Goal: Task Accomplishment & Management: Manage account settings

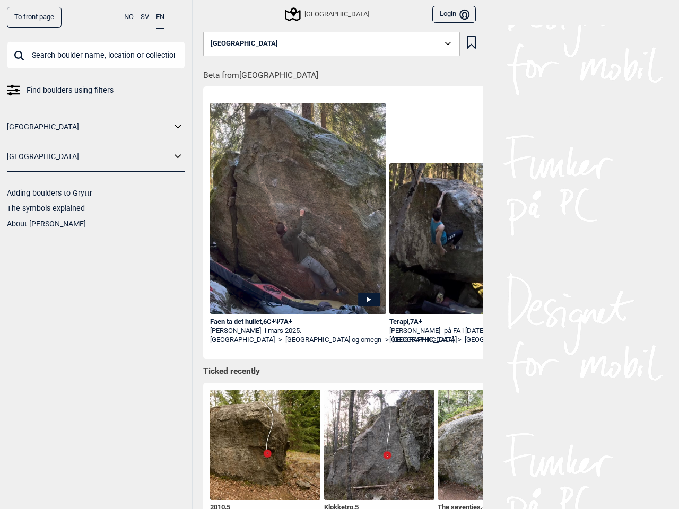
click at [129, 17] on button "NO" at bounding box center [129, 17] width 10 height 21
click at [145, 17] on button "SV" at bounding box center [145, 17] width 8 height 21
click at [160, 17] on button "EN" at bounding box center [160, 17] width 8 height 21
click at [178, 127] on icon at bounding box center [178, 126] width 14 height 15
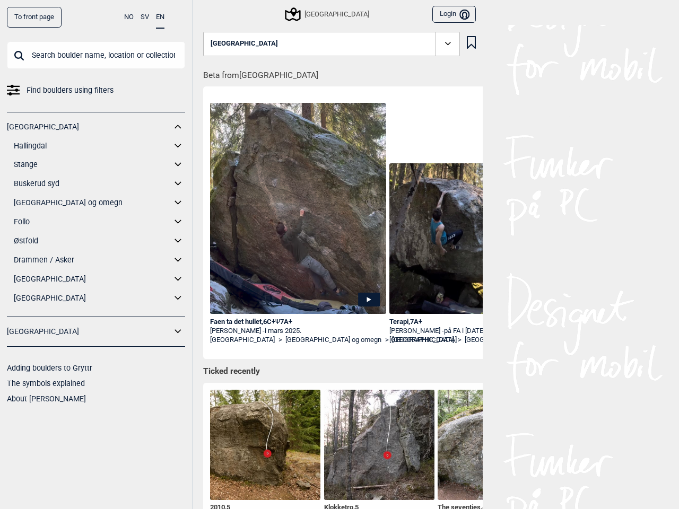
click at [178, 156] on div "[GEOGRAPHIC_DATA] Hallingdal Gol Ål Stange Kolomoen [GEOGRAPHIC_DATA] [GEOGRAPH…" at bounding box center [96, 214] width 178 height 205
click at [208, 14] on div "Norge Login Bruker" at bounding box center [339, 12] width 286 height 25
click at [323, 14] on div "[GEOGRAPHIC_DATA]" at bounding box center [327, 14] width 83 height 13
click at [449, 14] on button "Login Bruker" at bounding box center [453, 14] width 43 height 17
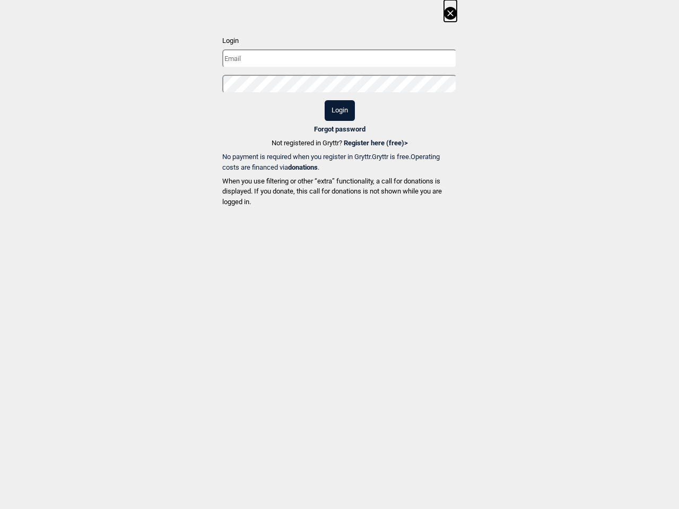
click at [327, 44] on p "Login" at bounding box center [339, 41] width 234 height 11
click at [467, 42] on div "Login Login Forgot password Not registered in Gryttr? Register here (free) > No…" at bounding box center [339, 105] width 679 height 211
